Goal: Task Accomplishment & Management: Manage account settings

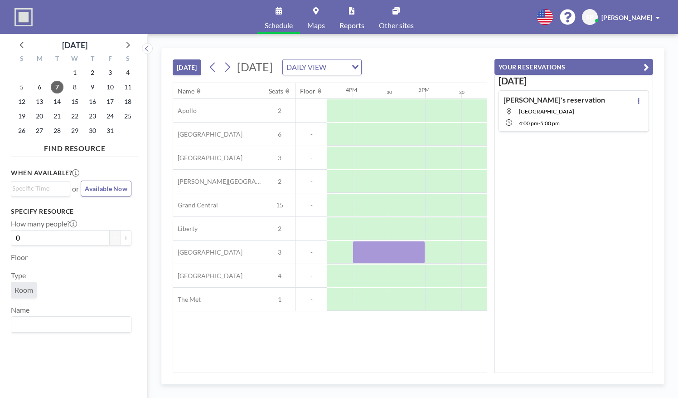
scroll to position [0, 1143]
click at [634, 104] on button at bounding box center [639, 100] width 11 height 11
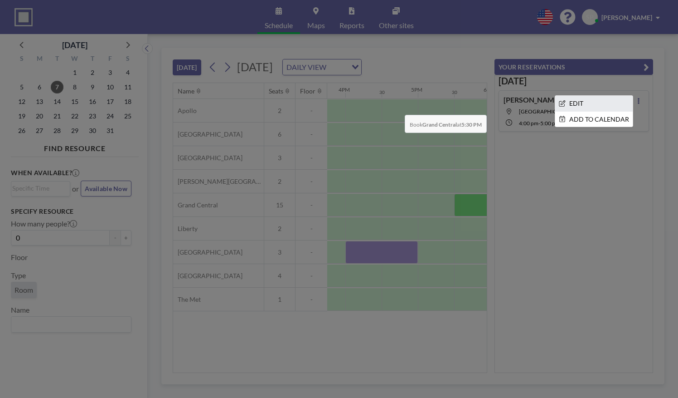
click at [606, 107] on li "EDIT" at bounding box center [595, 103] width 78 height 15
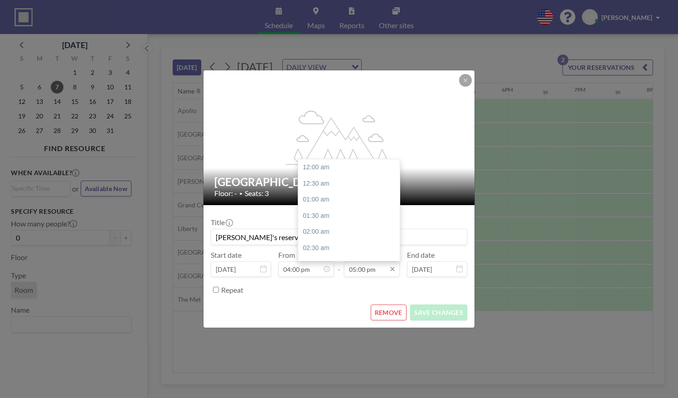
scroll to position [549, 0]
click at [374, 268] on input "05:00 pm" at bounding box center [372, 268] width 56 height 15
click at [339, 203] on div "06:00 pm" at bounding box center [351, 199] width 106 height 16
type input "06:00 pm"
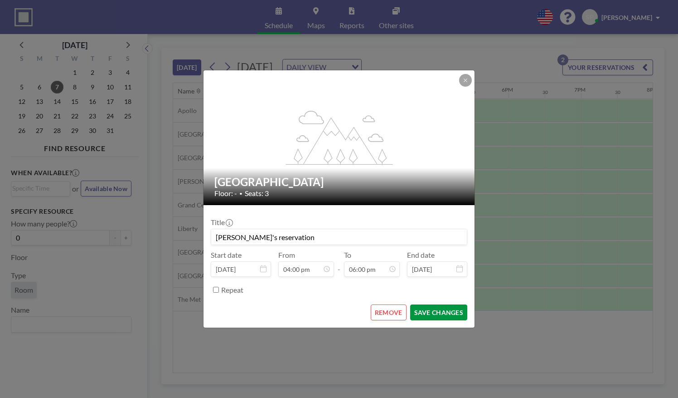
scroll to position [0, 0]
click at [448, 312] on button "SAVE CHANGES" at bounding box center [438, 312] width 57 height 16
